Goal: Check status: Check status

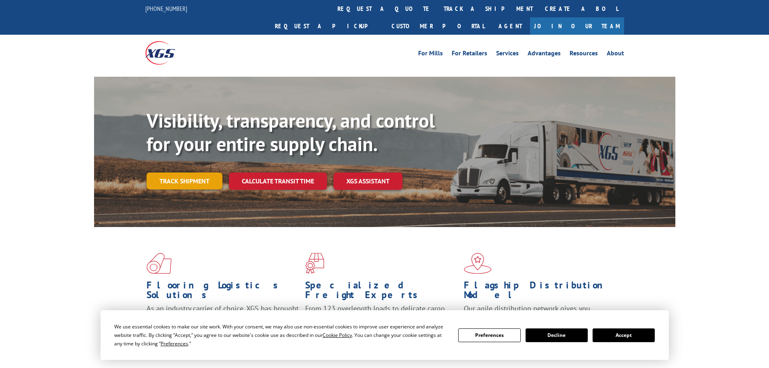
click at [211, 172] on link "Track shipment" at bounding box center [185, 180] width 76 height 17
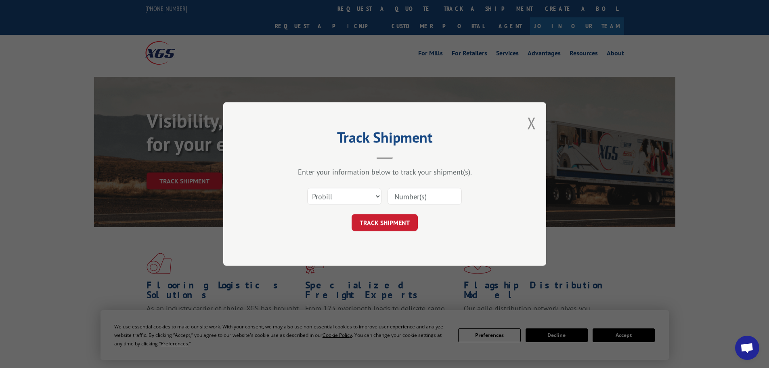
click at [418, 199] on input at bounding box center [425, 196] width 74 height 17
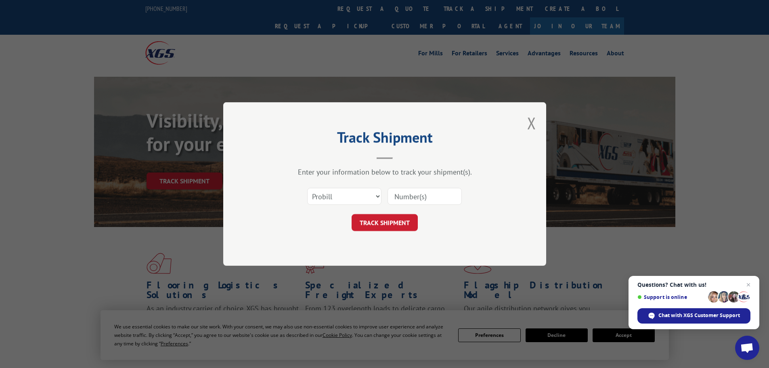
paste input "17229705"
type input "17229705"
click at [390, 229] on button "TRACK SHIPMENT" at bounding box center [385, 222] width 66 height 17
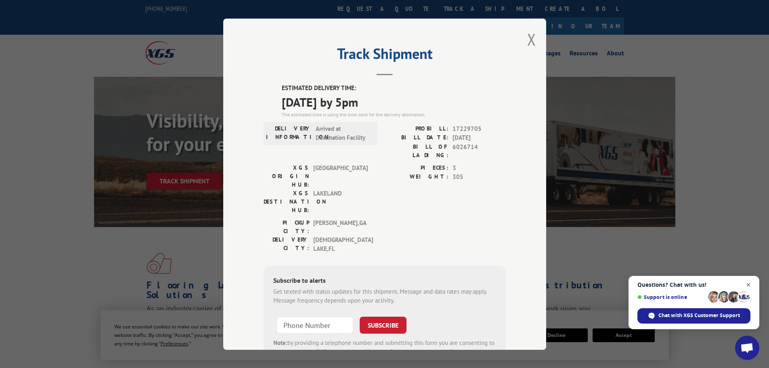
click at [747, 285] on span "Close chat" at bounding box center [749, 285] width 10 height 10
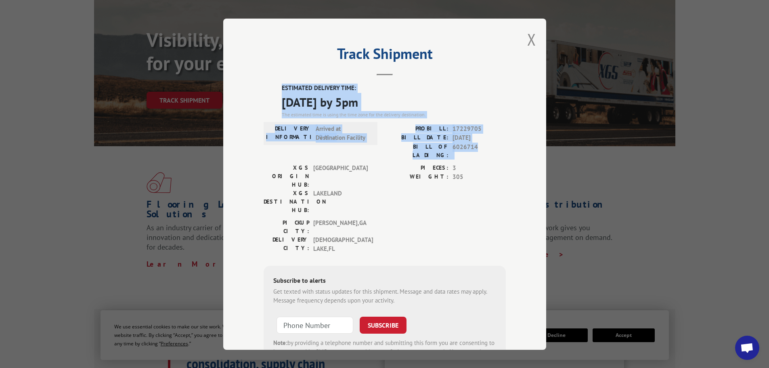
drag, startPoint x: 273, startPoint y: 84, endPoint x: 484, endPoint y: 149, distance: 220.6
click at [484, 149] on div "ESTIMATED DELIVERY TIME: [DATE] by 5pm The estimated time is using the time zon…" at bounding box center [385, 230] width 242 height 292
copy div "ESTIMATED DELIVERY TIME: [DATE] by 5pm The estimated time is using the time zon…"
